Goal: Navigation & Orientation: Find specific page/section

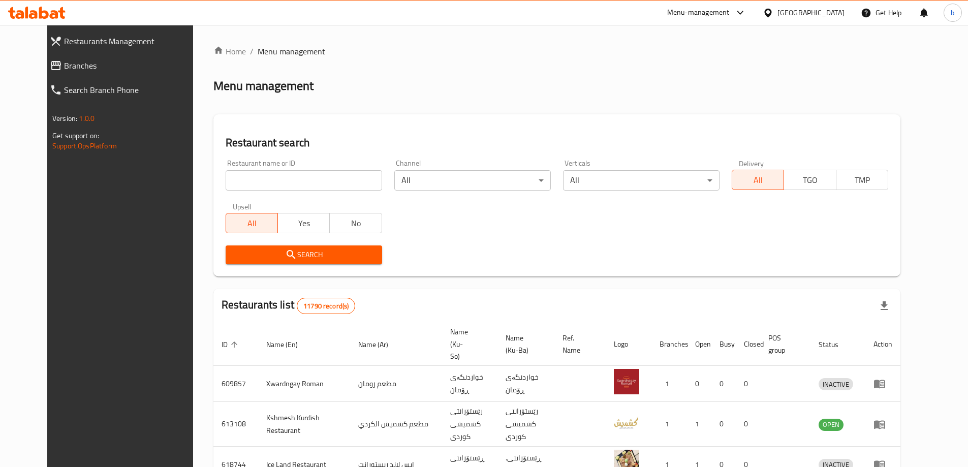
drag, startPoint x: 0, startPoint y: 0, endPoint x: 59, endPoint y: 67, distance: 89.3
click at [64, 67] on span "Branches" at bounding box center [132, 65] width 137 height 12
click at [64, 64] on span "Branches" at bounding box center [132, 65] width 137 height 12
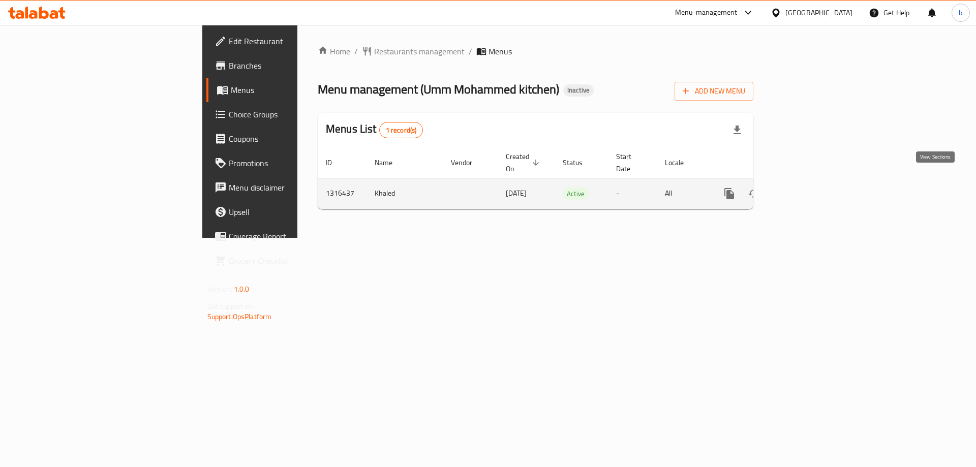
click at [815, 181] on link "enhanced table" at bounding box center [802, 193] width 24 height 24
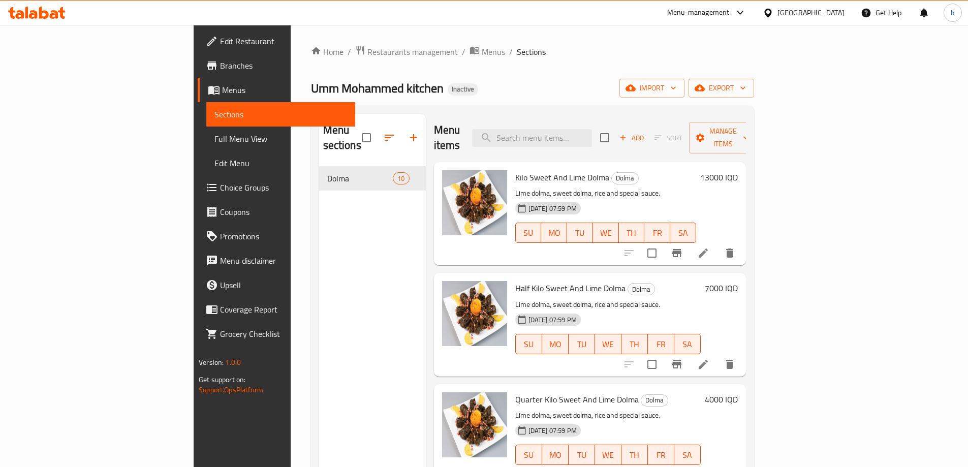
click at [220, 43] on span "Edit Restaurant" at bounding box center [283, 41] width 127 height 12
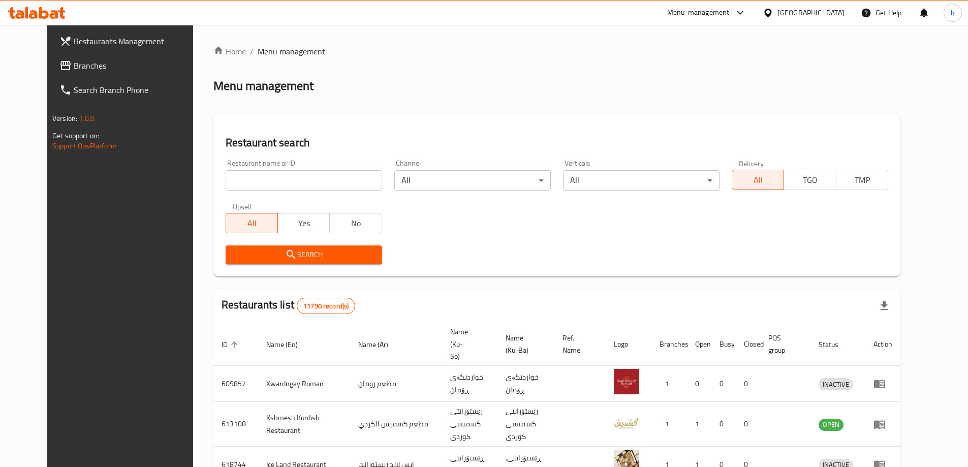
click at [102, 65] on span "Branches" at bounding box center [137, 65] width 127 height 12
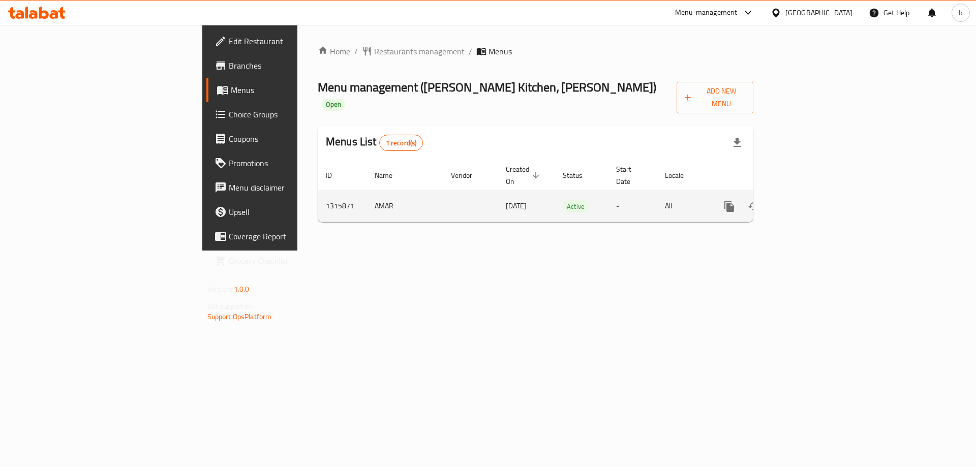
click at [809, 200] on icon "enhanced table" at bounding box center [802, 206] width 12 height 12
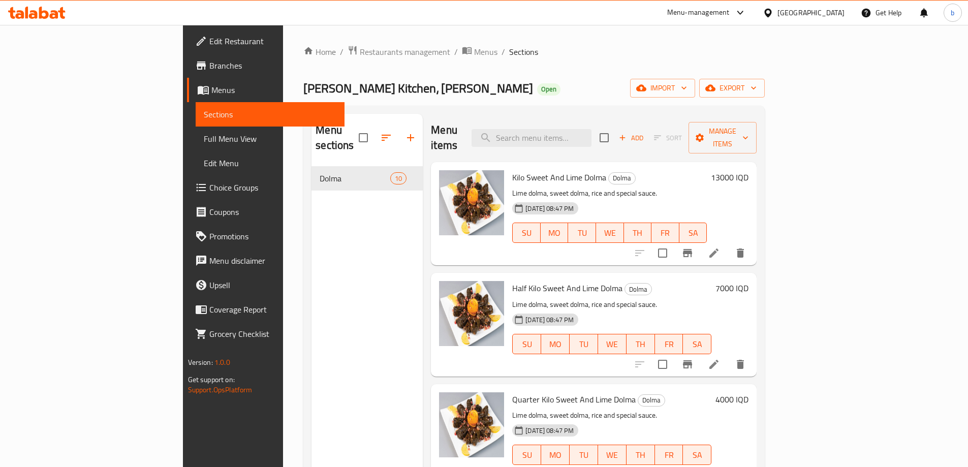
click at [187, 32] on link "Edit Restaurant" at bounding box center [266, 41] width 158 height 24
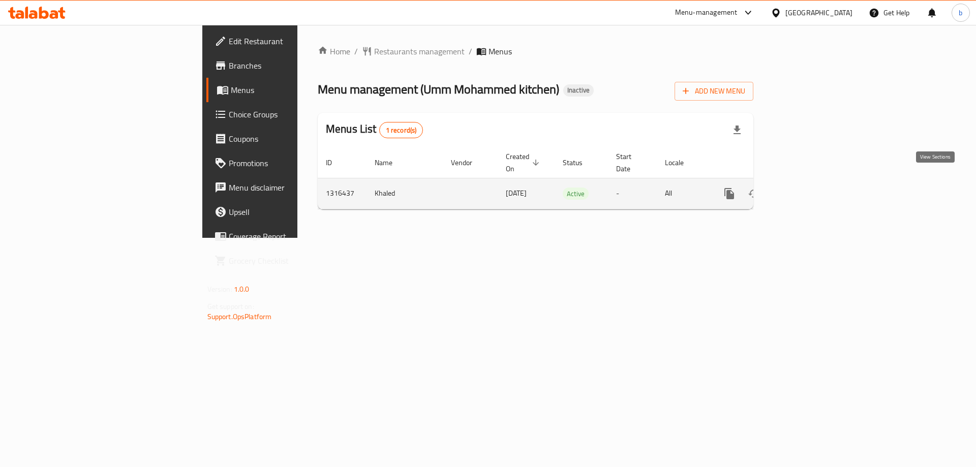
click at [809, 188] on icon "enhanced table" at bounding box center [802, 194] width 12 height 12
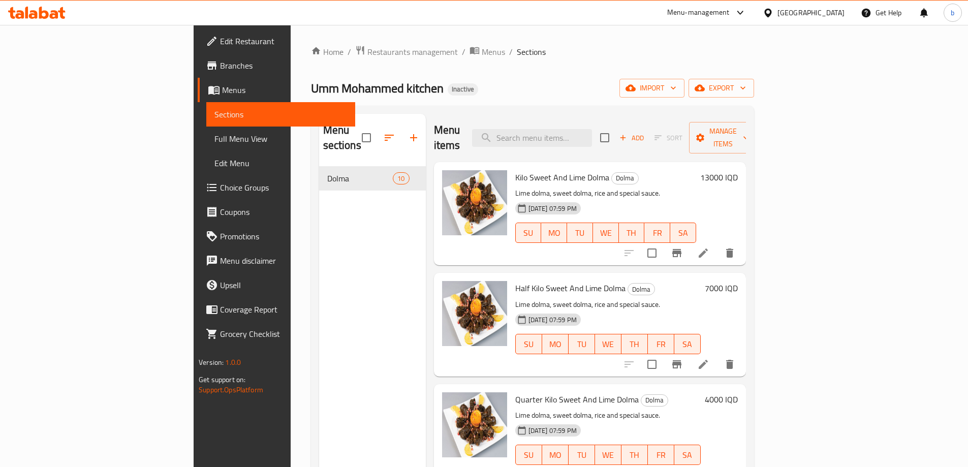
click at [214, 140] on span "Full Menu View" at bounding box center [280, 139] width 133 height 12
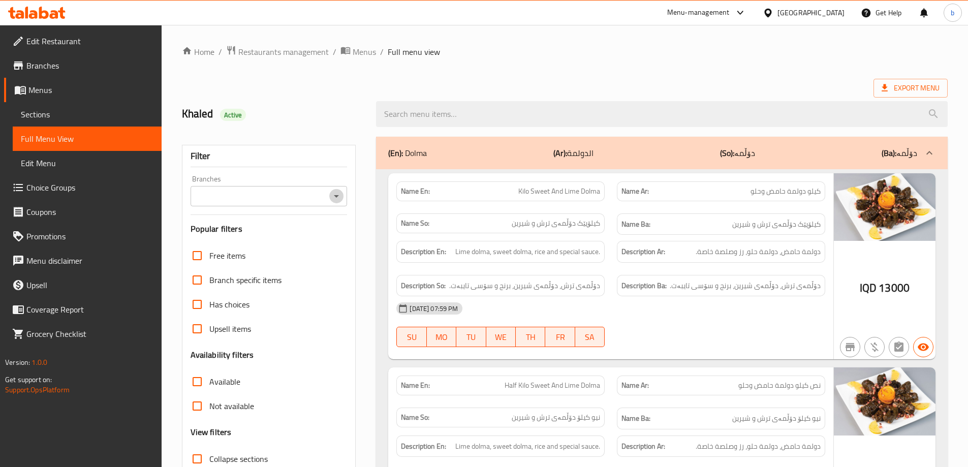
click at [342, 196] on icon "Open" at bounding box center [336, 196] width 12 height 12
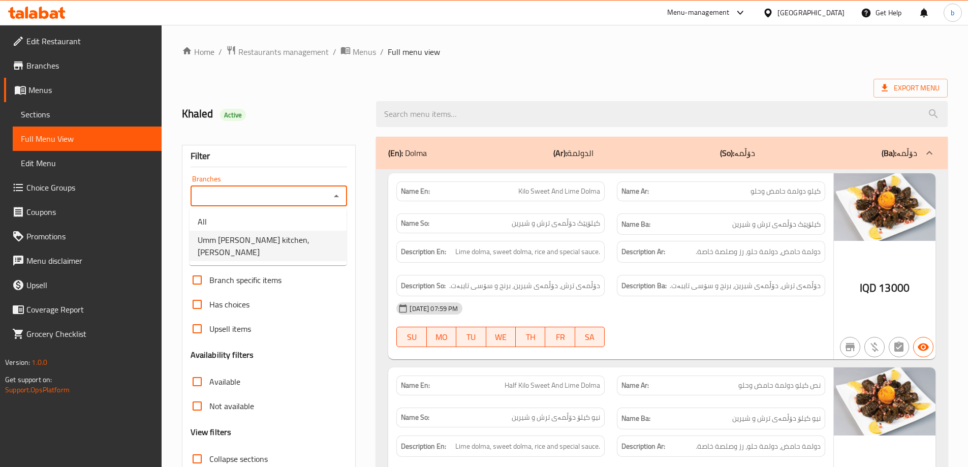
click at [279, 246] on span "Umm Mohammed kitchen, Al Baradi'yah" at bounding box center [268, 246] width 141 height 24
type input "Umm Mohammed kitchen, Al Baradi'yah"
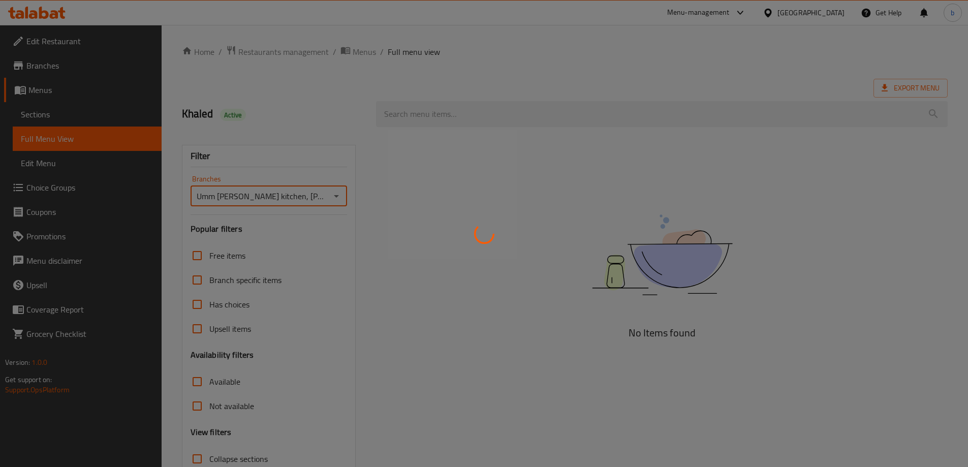
scroll to position [74, 0]
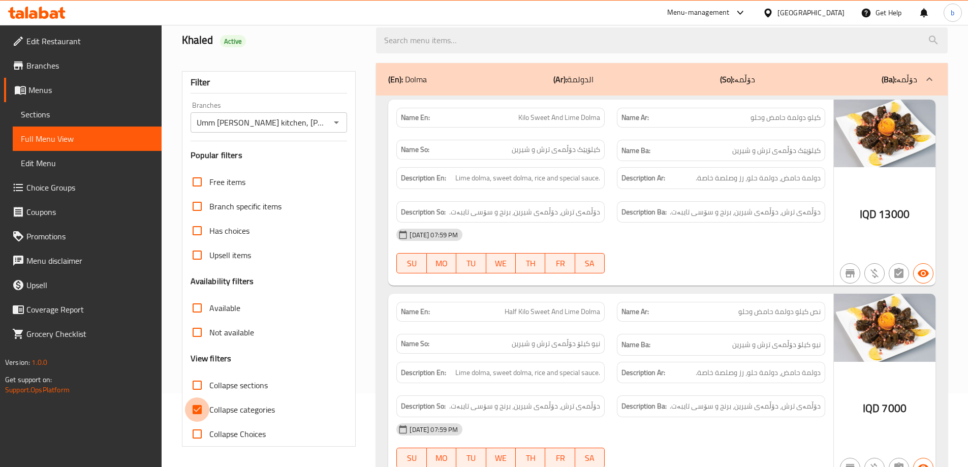
click at [197, 414] on input "Collapse categories" at bounding box center [197, 409] width 24 height 24
checkbox input "false"
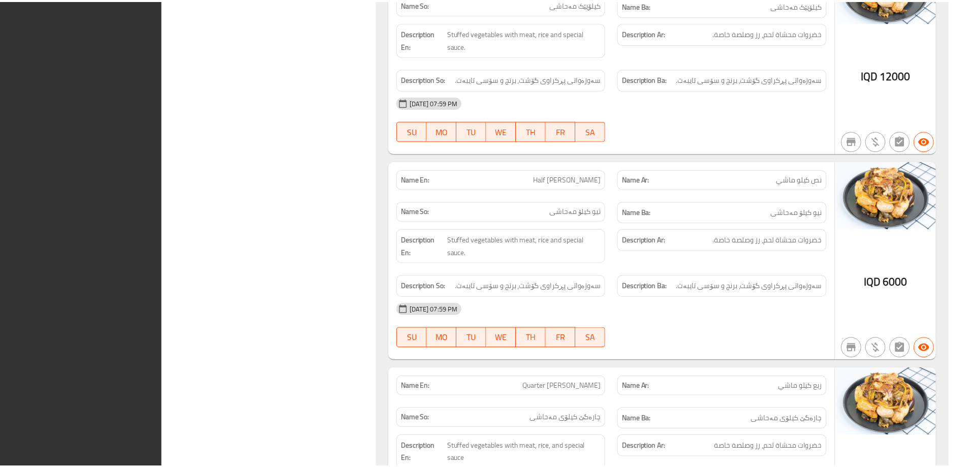
scroll to position [1795, 0]
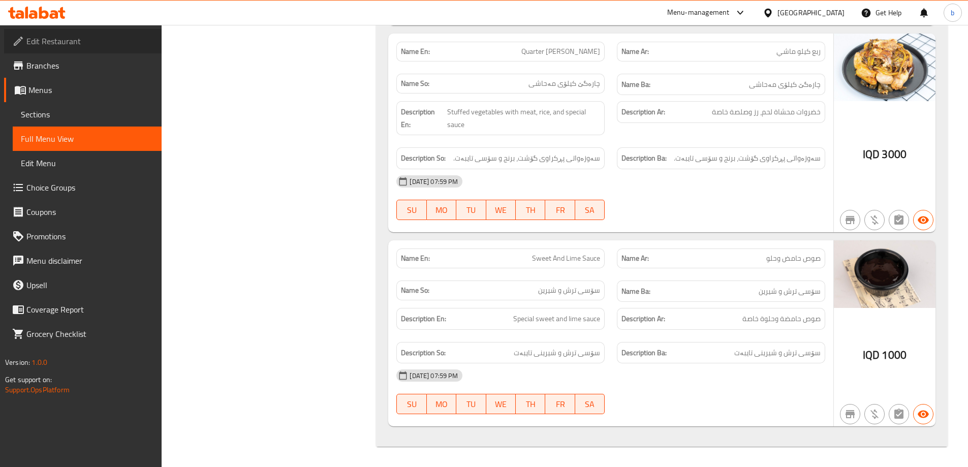
click at [70, 38] on span "Edit Restaurant" at bounding box center [89, 41] width 127 height 12
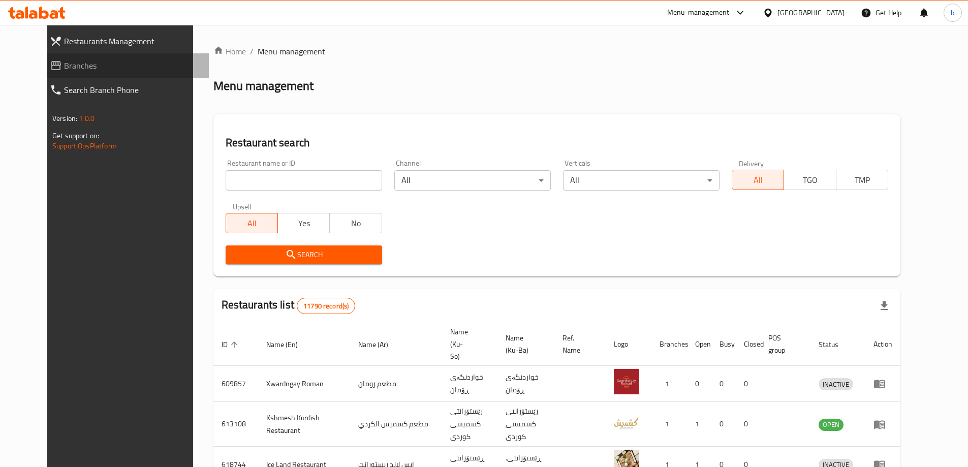
click at [114, 72] on link "Branches" at bounding box center [125, 65] width 167 height 24
click at [74, 63] on span "Branches" at bounding box center [137, 65] width 127 height 12
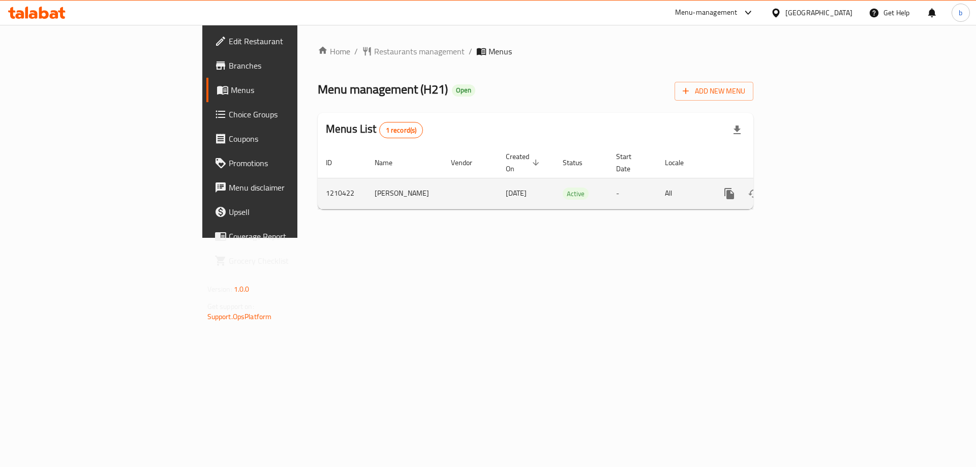
click at [809, 188] on icon "enhanced table" at bounding box center [802, 194] width 12 height 12
click at [815, 189] on link "enhanced table" at bounding box center [802, 193] width 24 height 24
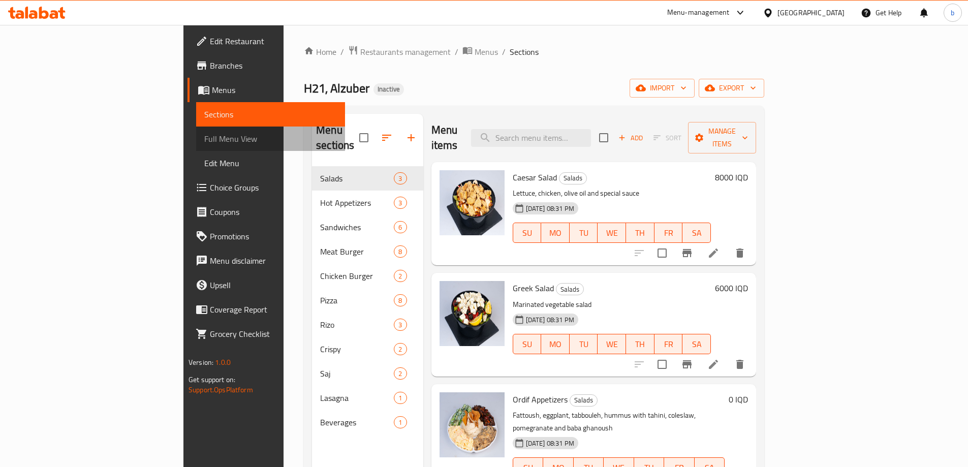
click at [204, 134] on span "Full Menu View" at bounding box center [270, 139] width 133 height 12
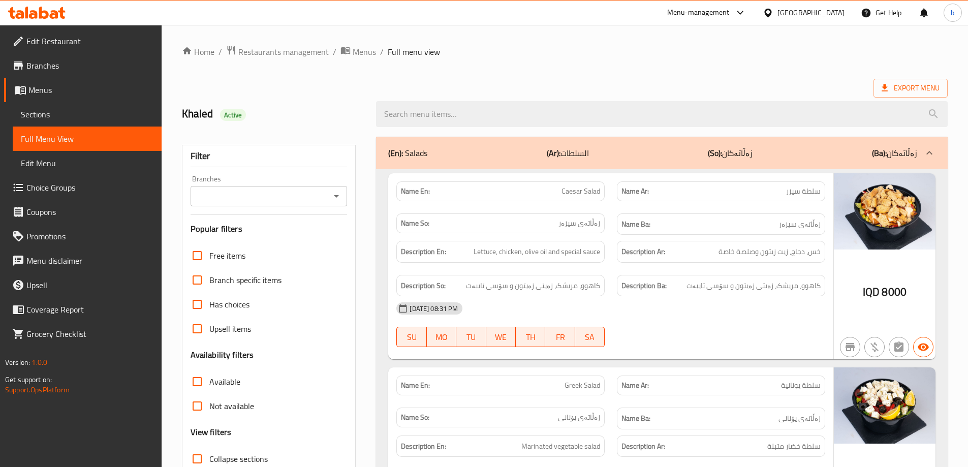
click at [335, 196] on icon "Open" at bounding box center [336, 196] width 5 height 3
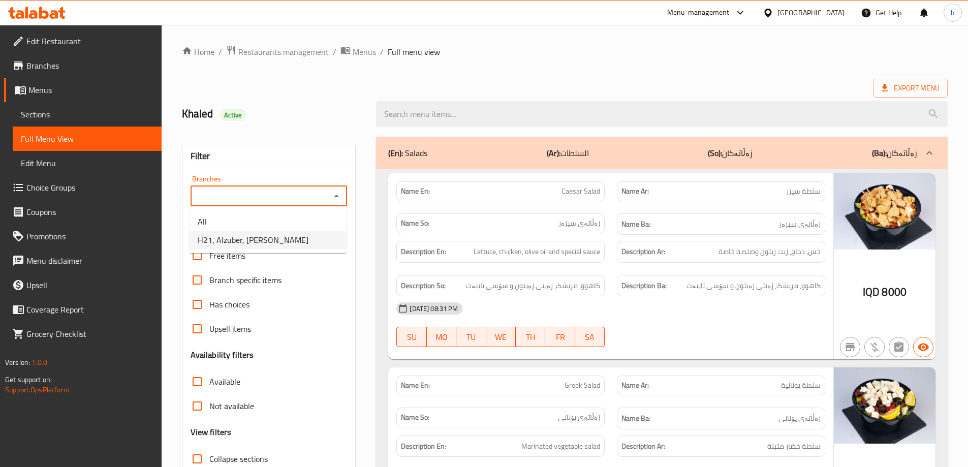
click at [270, 234] on span "H21, Alzuber, Al Zubair" at bounding box center [253, 240] width 111 height 12
type input "H21, Alzuber, Al Zubair"
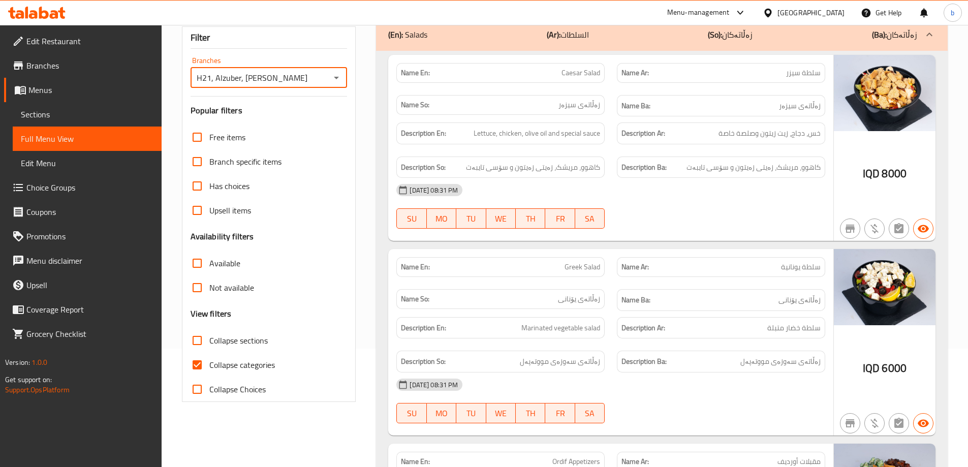
click at [187, 371] on input "Collapse categories" at bounding box center [197, 365] width 24 height 24
checkbox input "false"
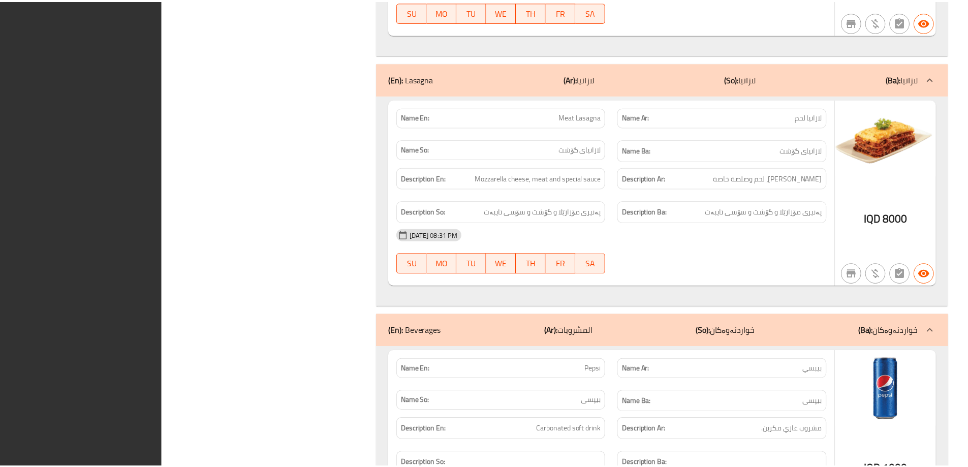
scroll to position [10643, 0]
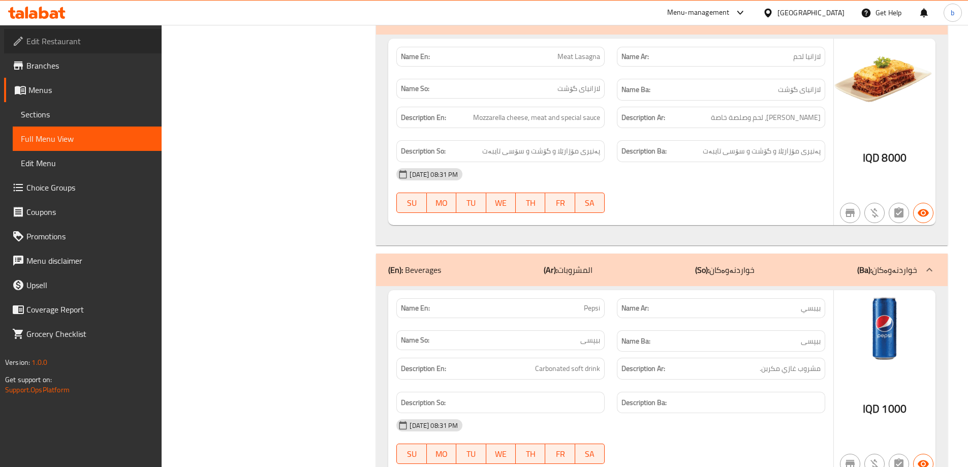
click at [79, 47] on span "Edit Restaurant" at bounding box center [89, 41] width 127 height 12
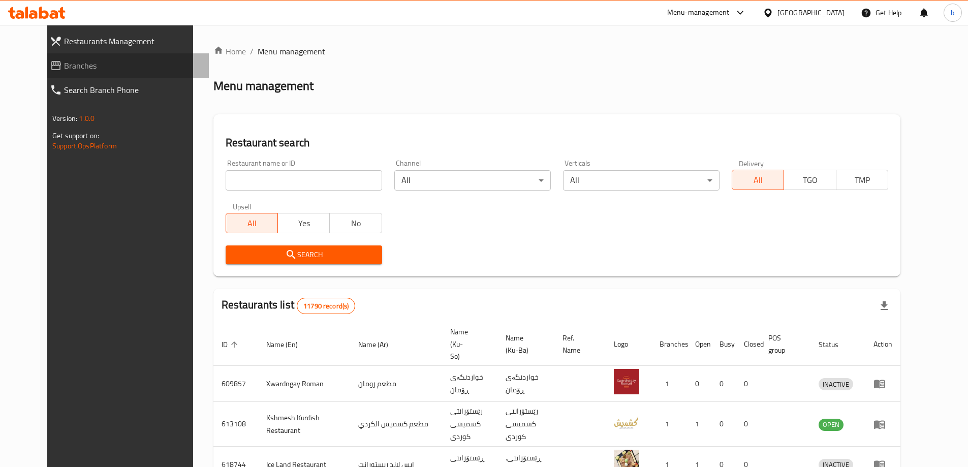
click at [64, 61] on span "Branches" at bounding box center [132, 65] width 137 height 12
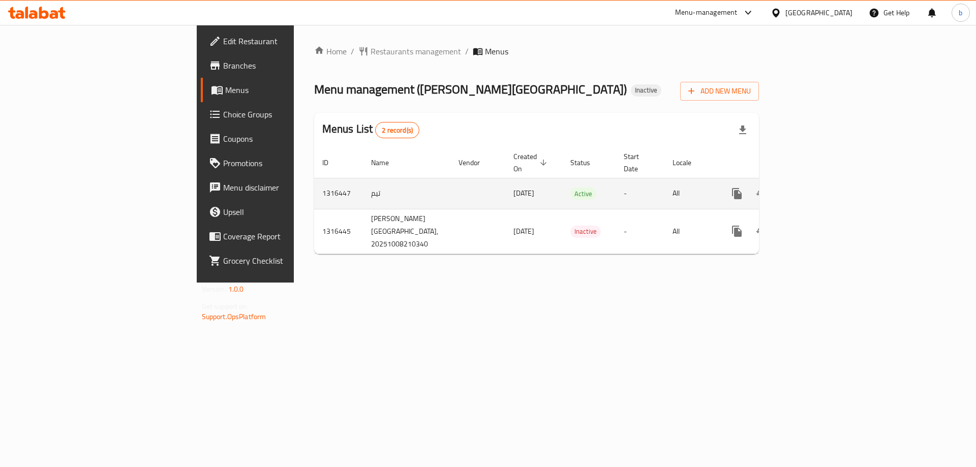
click at [816, 188] on icon "enhanced table" at bounding box center [810, 194] width 12 height 12
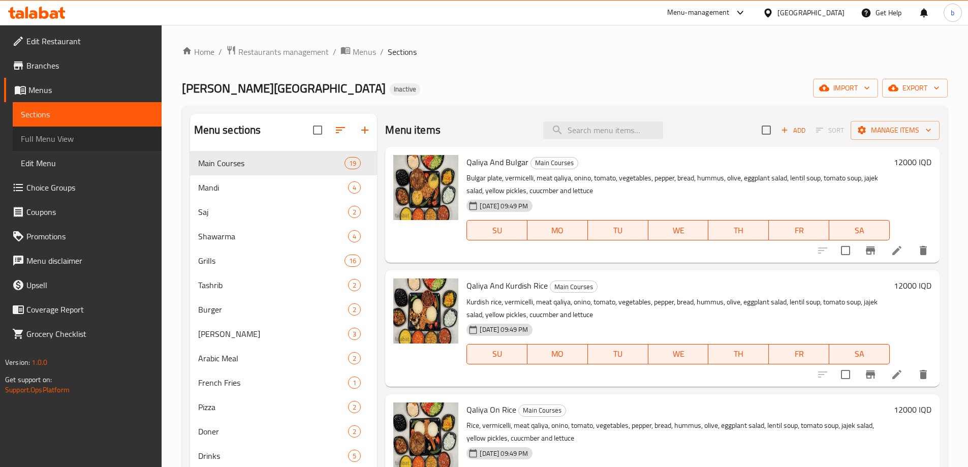
drag, startPoint x: 67, startPoint y: 138, endPoint x: 175, endPoint y: 191, distance: 120.0
click at [67, 138] on span "Full Menu View" at bounding box center [87, 139] width 133 height 12
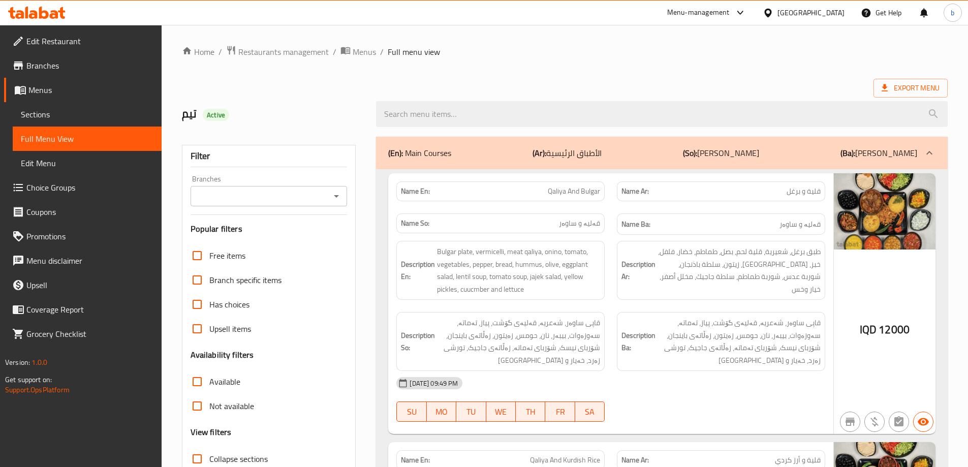
click at [331, 197] on icon "Open" at bounding box center [336, 196] width 12 height 12
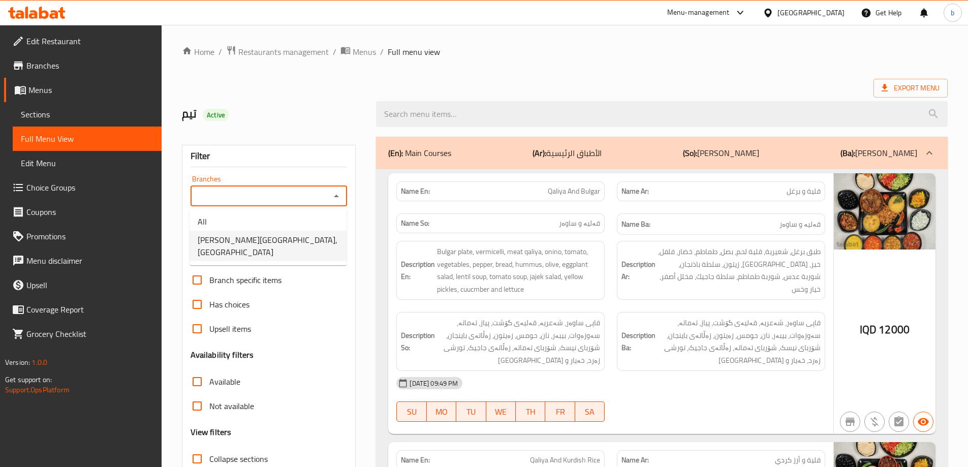
click at [287, 240] on li "Shabo Palace, Gre Base" at bounding box center [268, 246] width 157 height 30
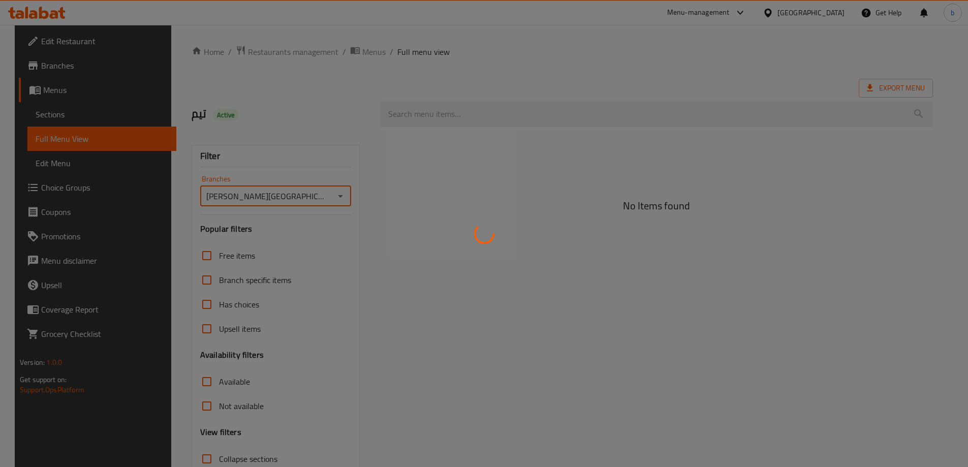
type input "Shabo Palace, Gre Base"
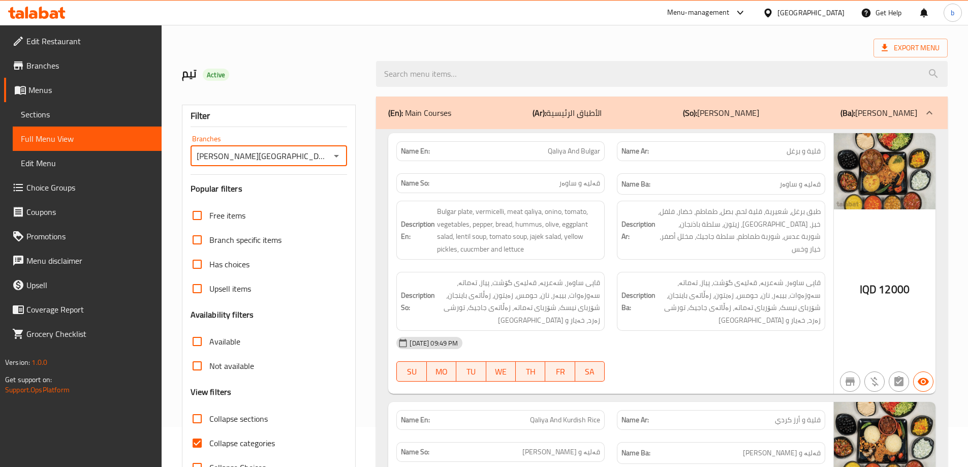
scroll to position [118, 0]
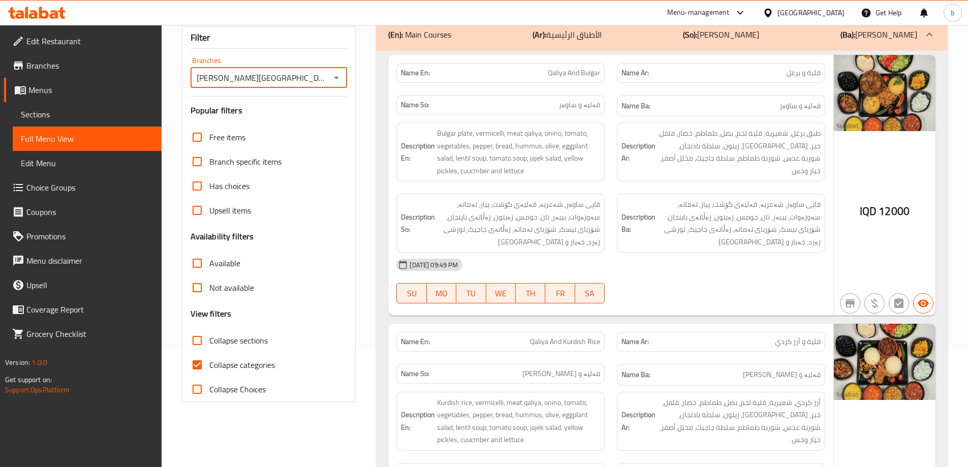
click at [189, 366] on input "Collapse categories" at bounding box center [197, 365] width 24 height 24
checkbox input "false"
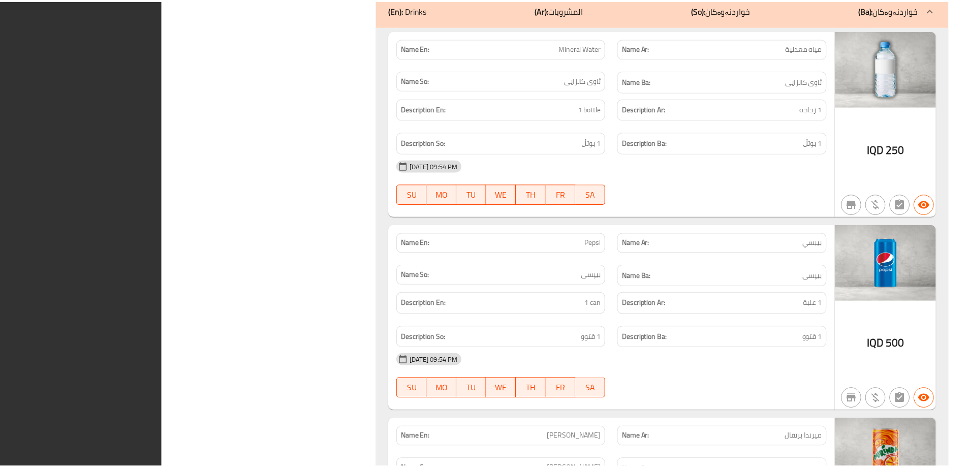
scroll to position [16275, 0]
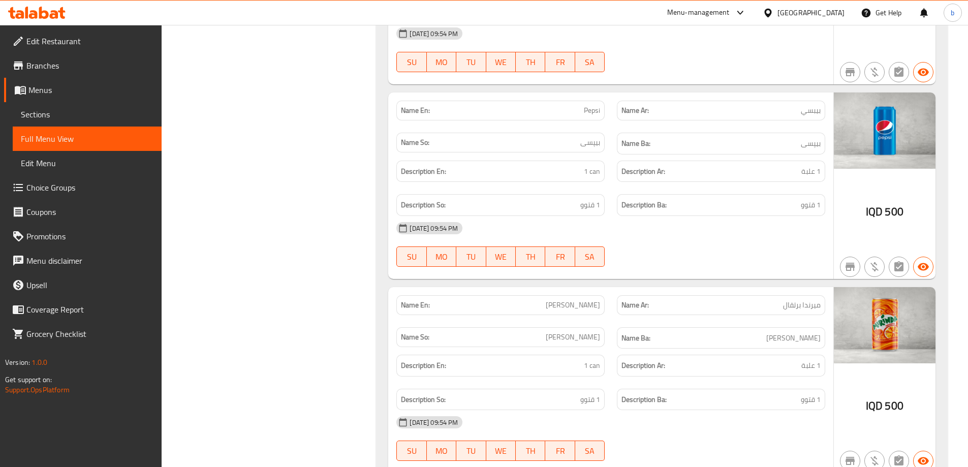
click at [81, 40] on span "Edit Restaurant" at bounding box center [89, 41] width 127 height 12
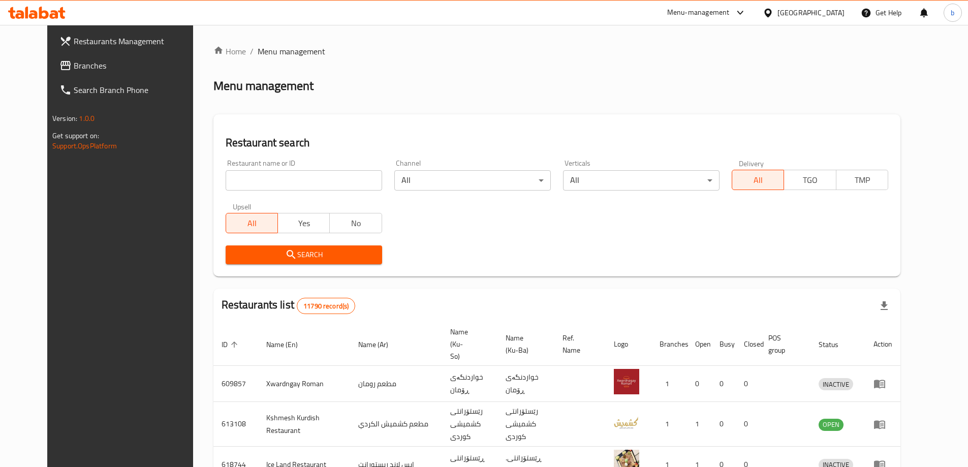
click at [111, 69] on span "Branches" at bounding box center [137, 65] width 127 height 12
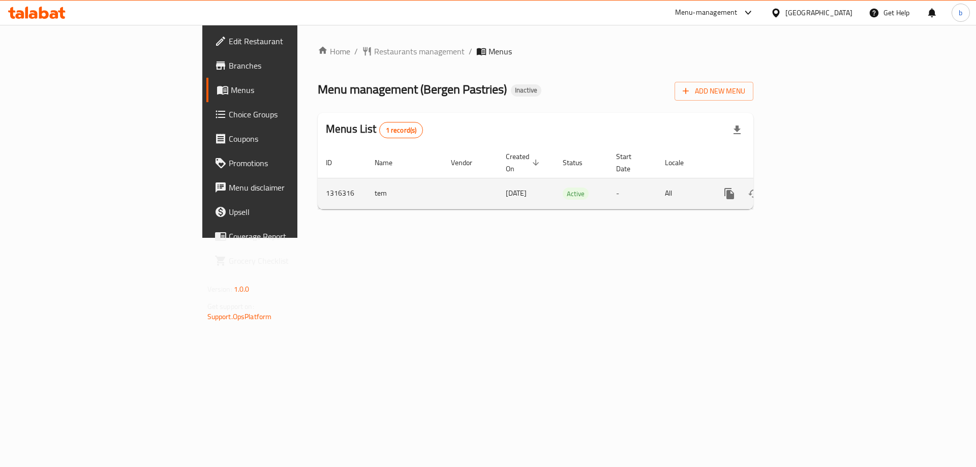
click at [823, 189] on td "enhanced table" at bounding box center [766, 193] width 114 height 31
click at [809, 188] on icon "enhanced table" at bounding box center [802, 194] width 12 height 12
